Goal: Complete application form

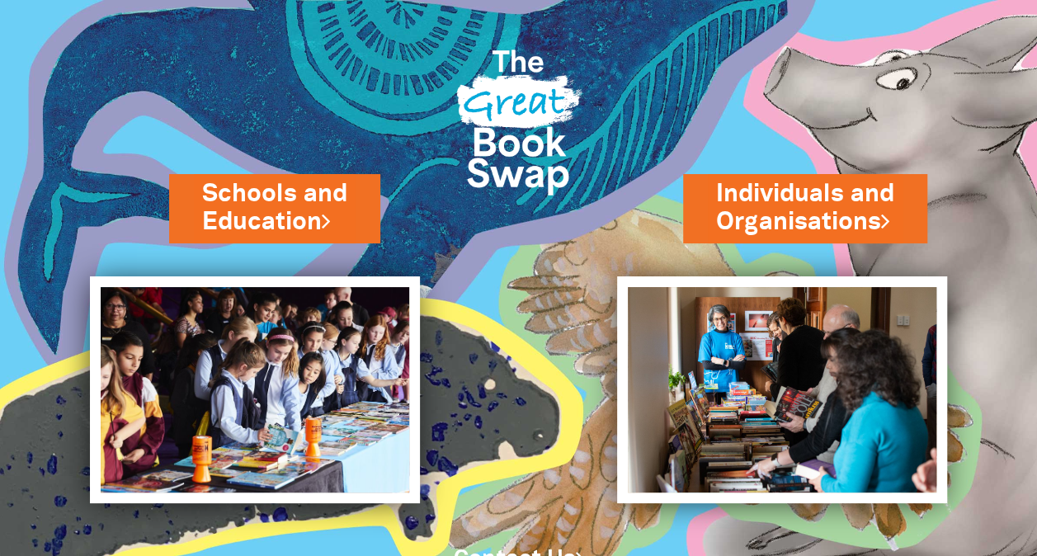
click at [517, 125] on img at bounding box center [519, 118] width 149 height 196
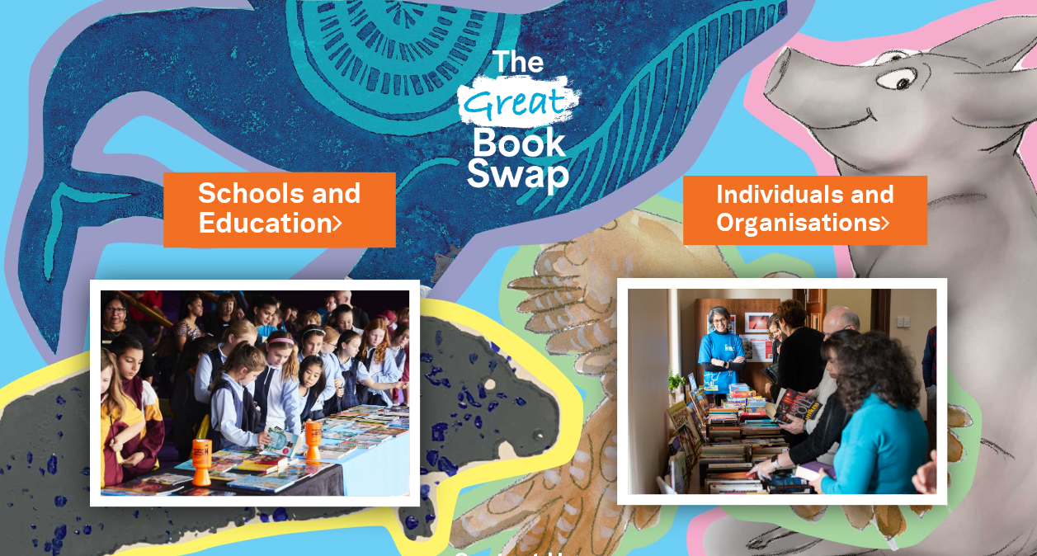
click at [315, 203] on link "Schools and Education" at bounding box center [279, 209] width 163 height 69
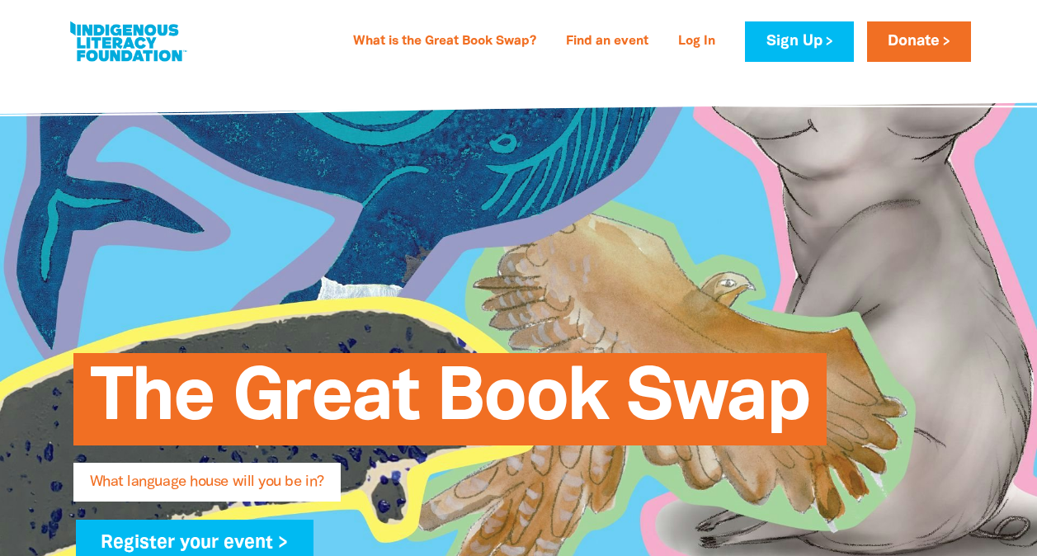
type input "jd"
type input "Doherty"
type input "jdohe15@eq.edu.au"
type input "Kelvin Grove State College"
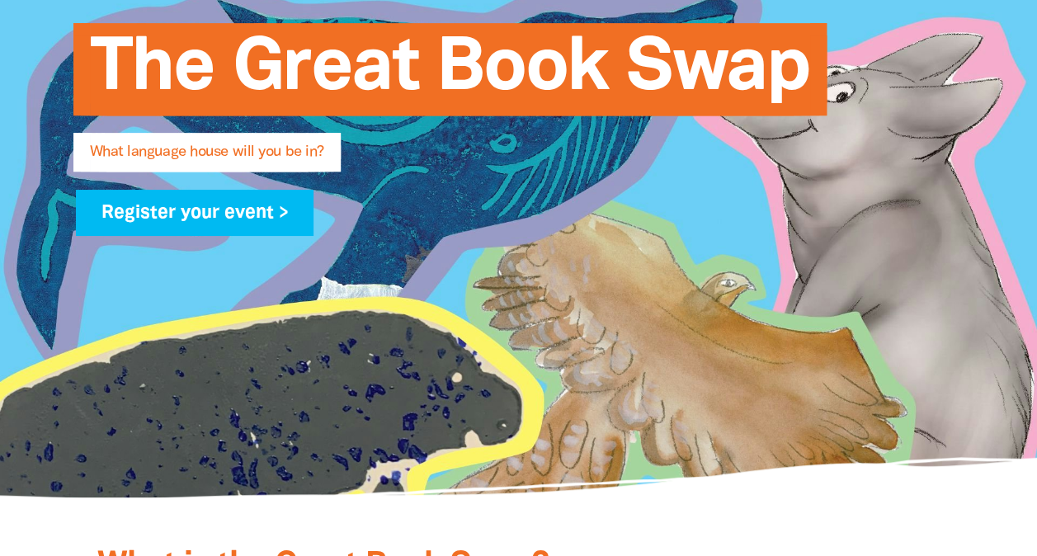
select select "k12"
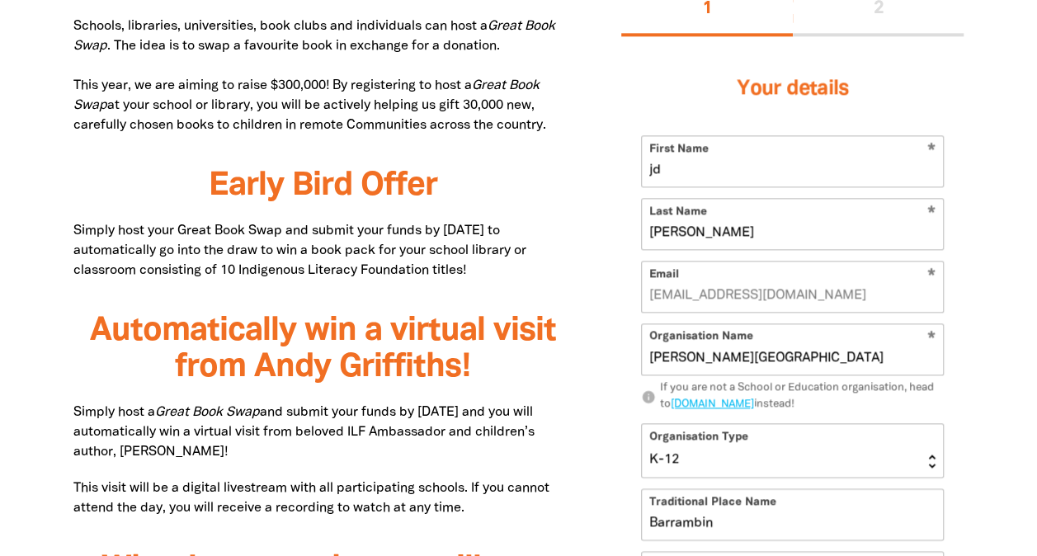
scroll to position [743, 0]
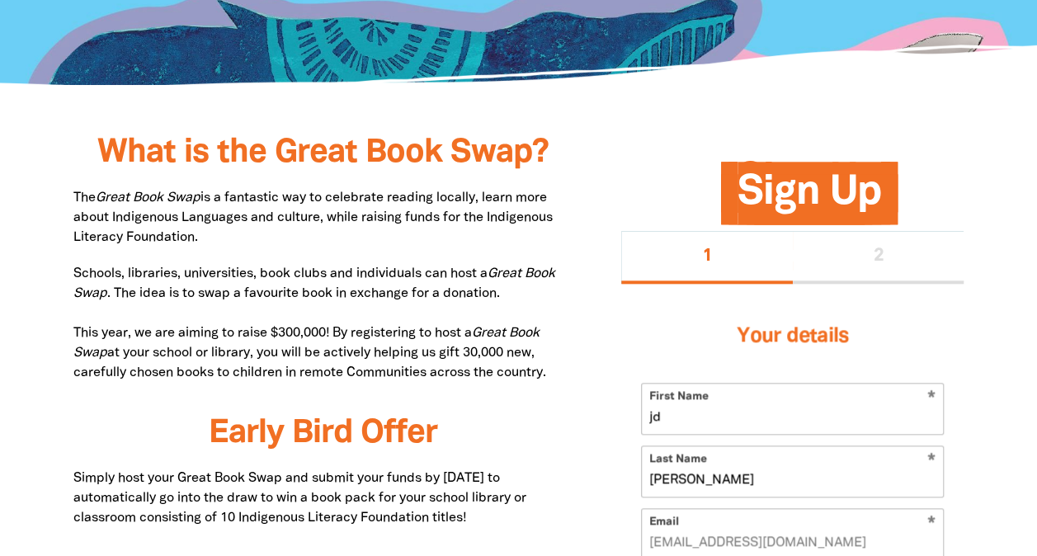
drag, startPoint x: 335, startPoint y: 333, endPoint x: 346, endPoint y: 325, distance: 13.5
click at [336, 331] on p "Schools, libraries, universities, book clubs and individuals can host a Great B…" at bounding box center [322, 323] width 499 height 119
drag, startPoint x: 550, startPoint y: 372, endPoint x: 58, endPoint y: 339, distance: 493.8
drag, startPoint x: 58, startPoint y: 339, endPoint x: 153, endPoint y: 333, distance: 95.9
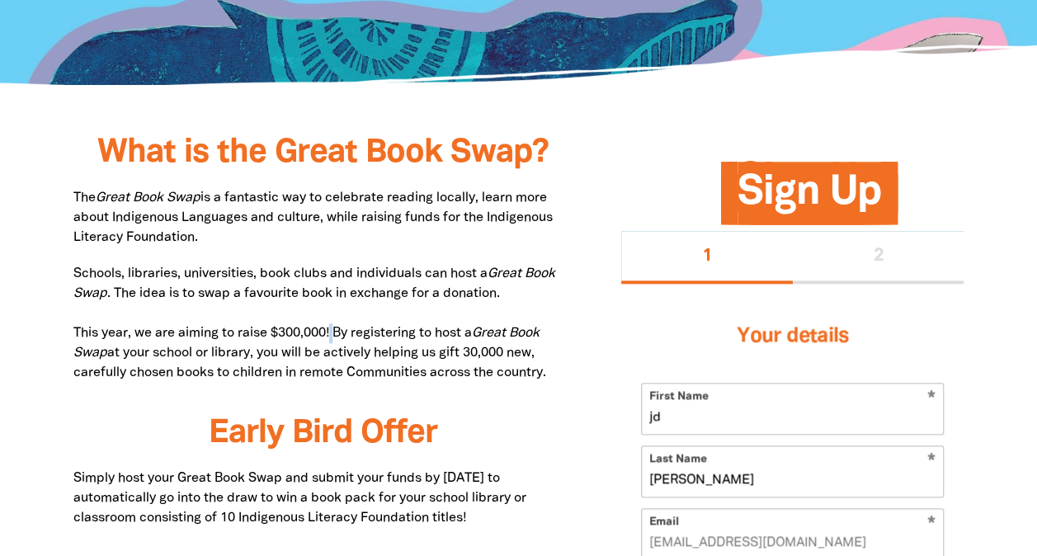
copy p "This year, we are aiming to raise $300,000! By registering to host a Great Book…"
